Goal: Transaction & Acquisition: Obtain resource

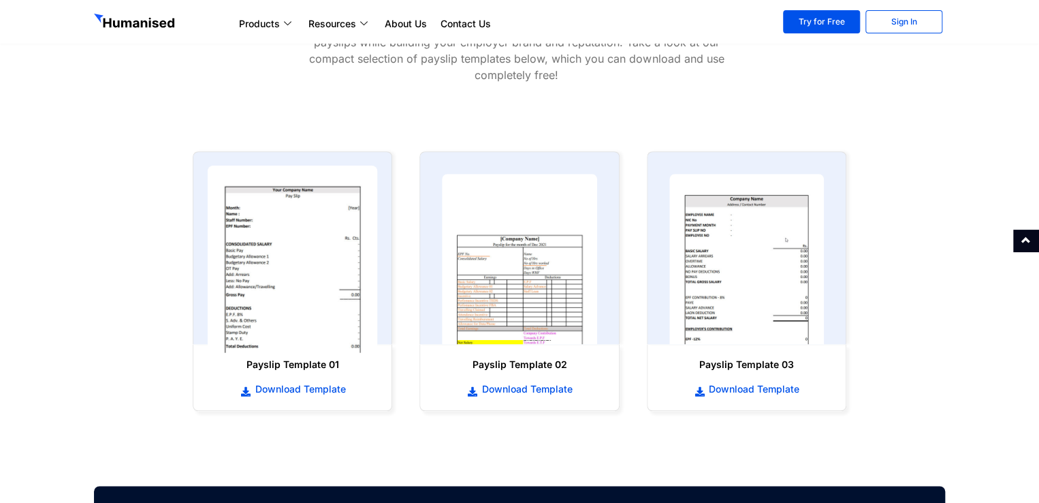
click at [329, 247] on img at bounding box center [293, 259] width 170 height 187
click at [298, 247] on img at bounding box center [293, 259] width 170 height 187
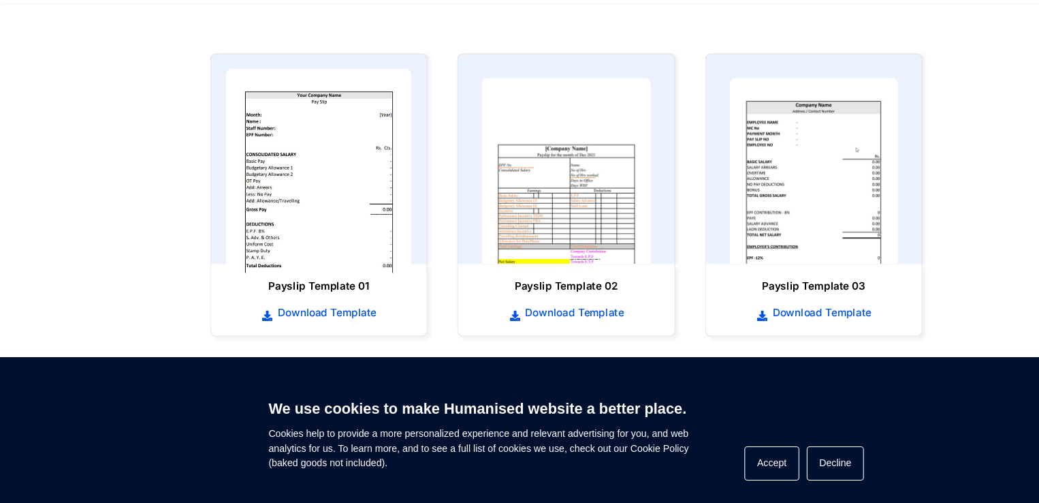
scroll to position [659, 0]
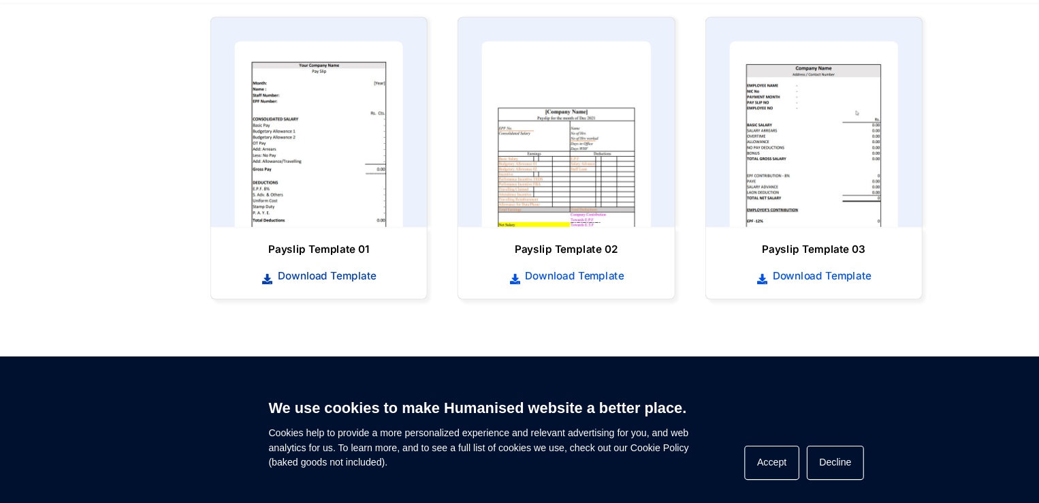
click at [293, 288] on span "Download Template" at bounding box center [298, 294] width 94 height 14
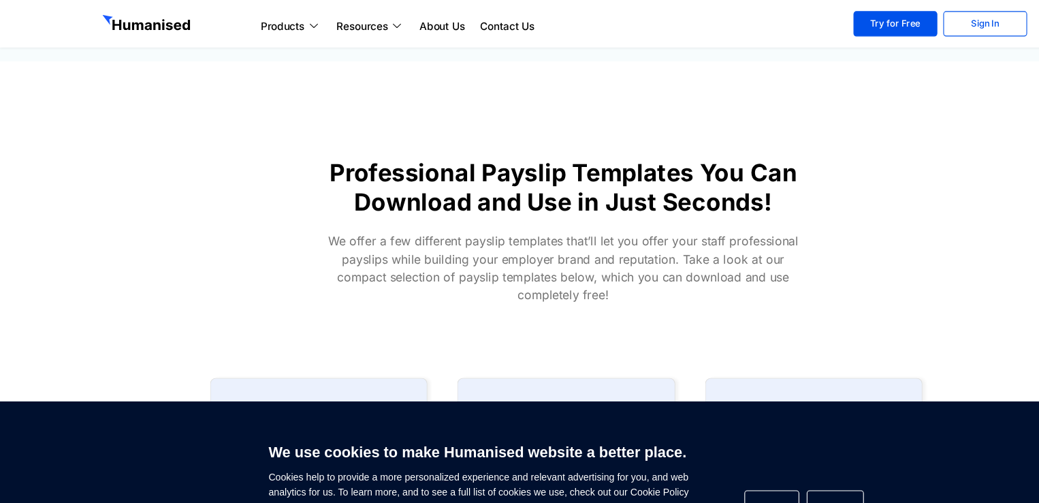
scroll to position [364, 0]
